Goal: Task Accomplishment & Management: Complete application form

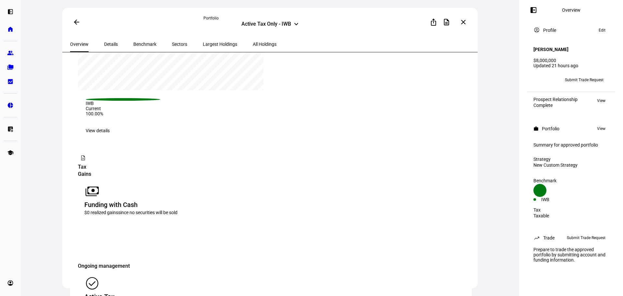
scroll to position [422, 0]
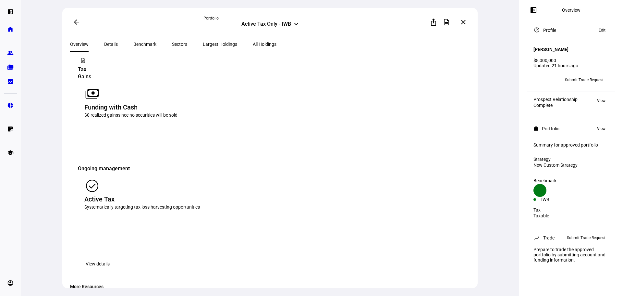
click at [100, 97] on mat-icon "payments" at bounding box center [92, 94] width 16 height 16
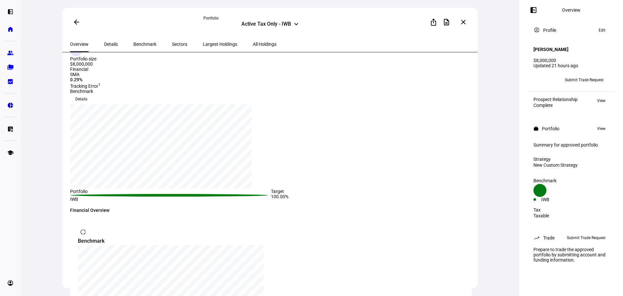
scroll to position [61, 0]
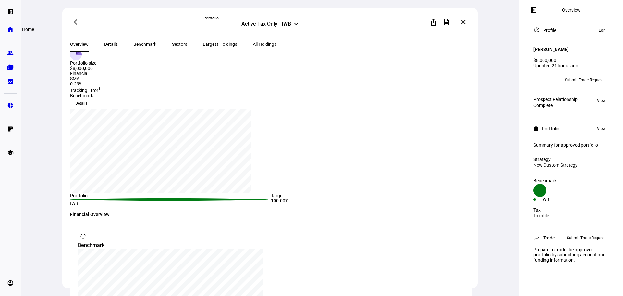
click at [10, 29] on eth-mat-symbol "home" at bounding box center [10, 29] width 6 height 6
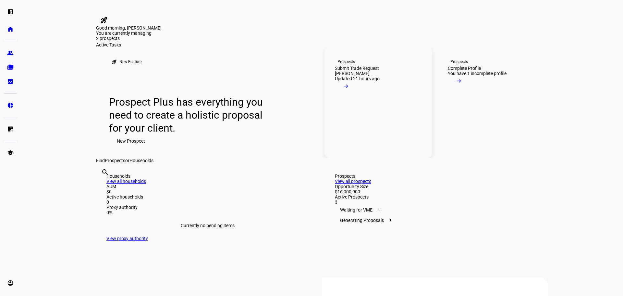
click at [349, 89] on mat-icon "arrow_right_alt" at bounding box center [346, 86] width 6 height 6
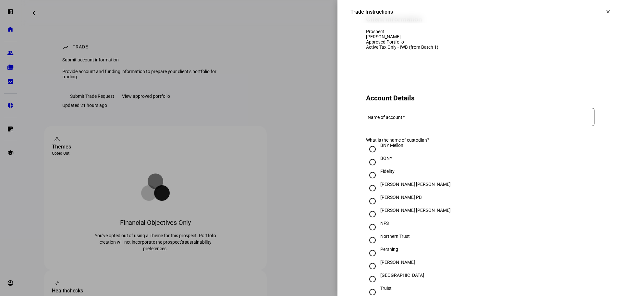
scroll to position [65, 0]
click at [384, 119] on mat-label "Name of account" at bounding box center [385, 116] width 35 height 5
click at [384, 118] on input "Name of account" at bounding box center [480, 114] width 229 height 5
click at [368, 272] on input "Schwab" at bounding box center [372, 265] width 13 height 13
radio input "true"
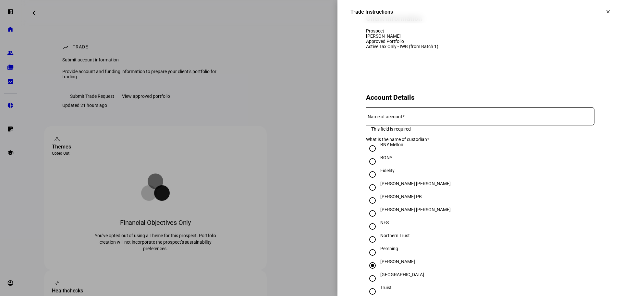
click at [378, 119] on mat-label "Name of account" at bounding box center [385, 116] width 35 height 5
click at [378, 118] on input "Name of account" at bounding box center [480, 114] width 229 height 5
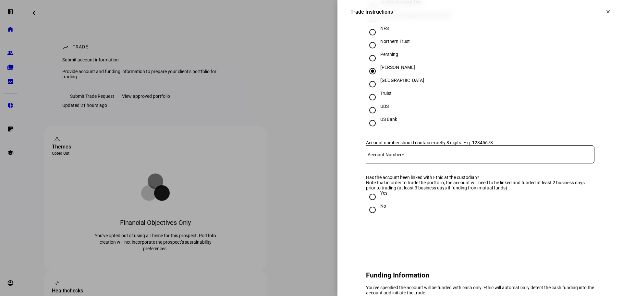
scroll to position [260, 0]
type input "Harry Merritt Lane III"
click at [381, 157] on mat-label "Account Number" at bounding box center [385, 153] width 34 height 5
click at [381, 155] on input "Account Number" at bounding box center [480, 152] width 229 height 5
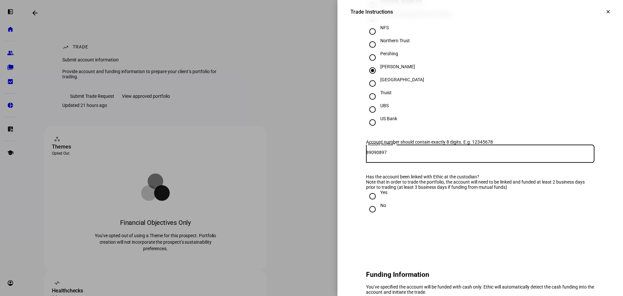
type input "89090897"
click at [370, 203] on input "Yes" at bounding box center [372, 196] width 13 height 13
radio input "true"
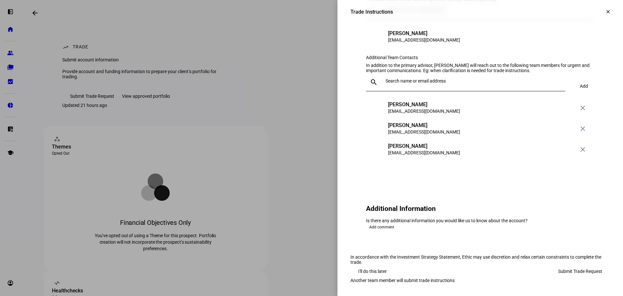
scroll to position [726, 0]
click at [571, 265] on span "Submit Trade Request" at bounding box center [580, 271] width 44 height 13
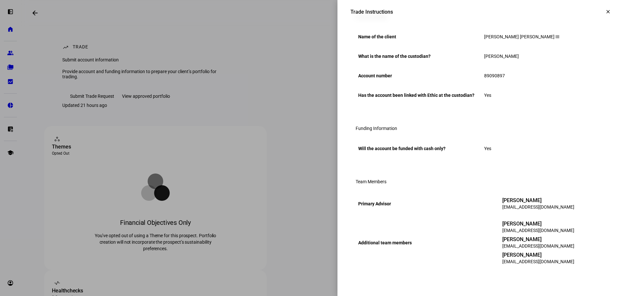
scroll to position [227, 0]
click at [192, 13] on div at bounding box center [311, 148] width 623 height 296
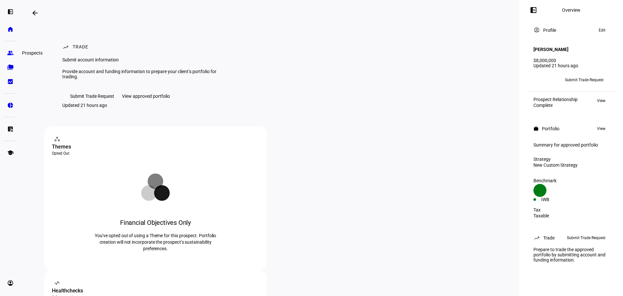
click at [10, 52] on eth-mat-symbol "group" at bounding box center [10, 53] width 6 height 6
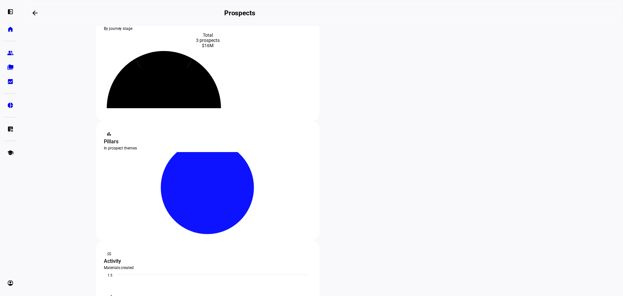
scroll to position [65, 0]
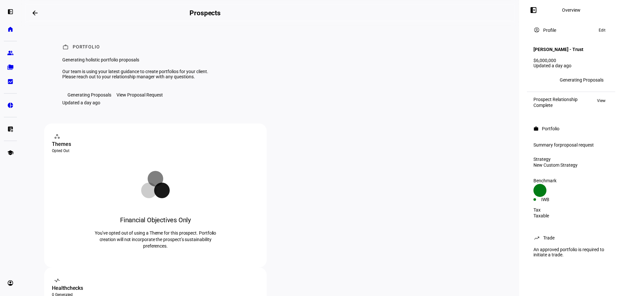
click at [94, 97] on div "Generating Proposals" at bounding box center [90, 94] width 44 height 5
click at [11, 53] on eth-mat-symbol "group" at bounding box center [10, 53] width 6 height 6
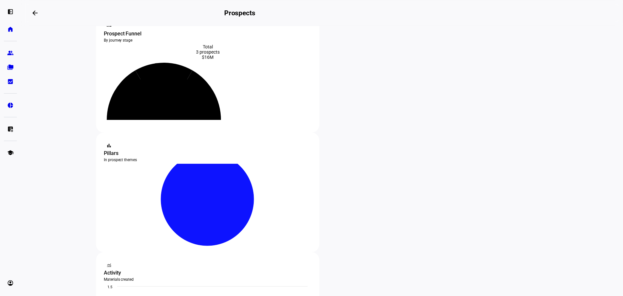
scroll to position [65, 0]
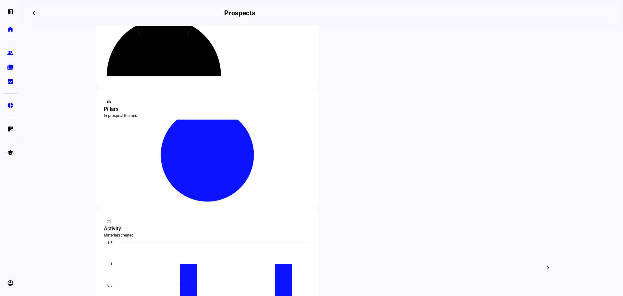
click at [331, 181] on div at bounding box center [311, 148] width 623 height 296
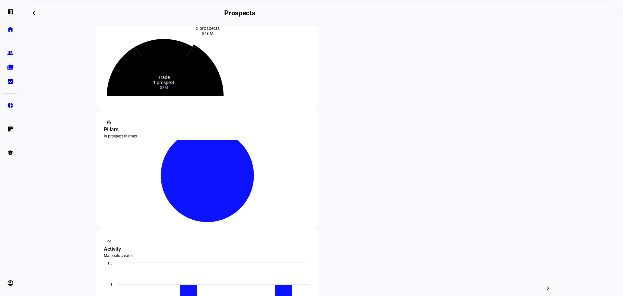
scroll to position [97, 0]
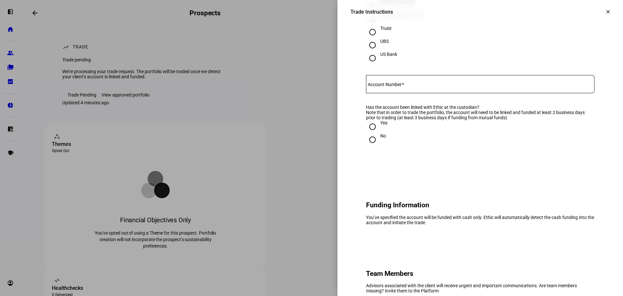
scroll to position [325, 0]
click at [606, 11] on mat-icon "clear" at bounding box center [609, 12] width 6 height 6
